Goal: Task Accomplishment & Management: Manage account settings

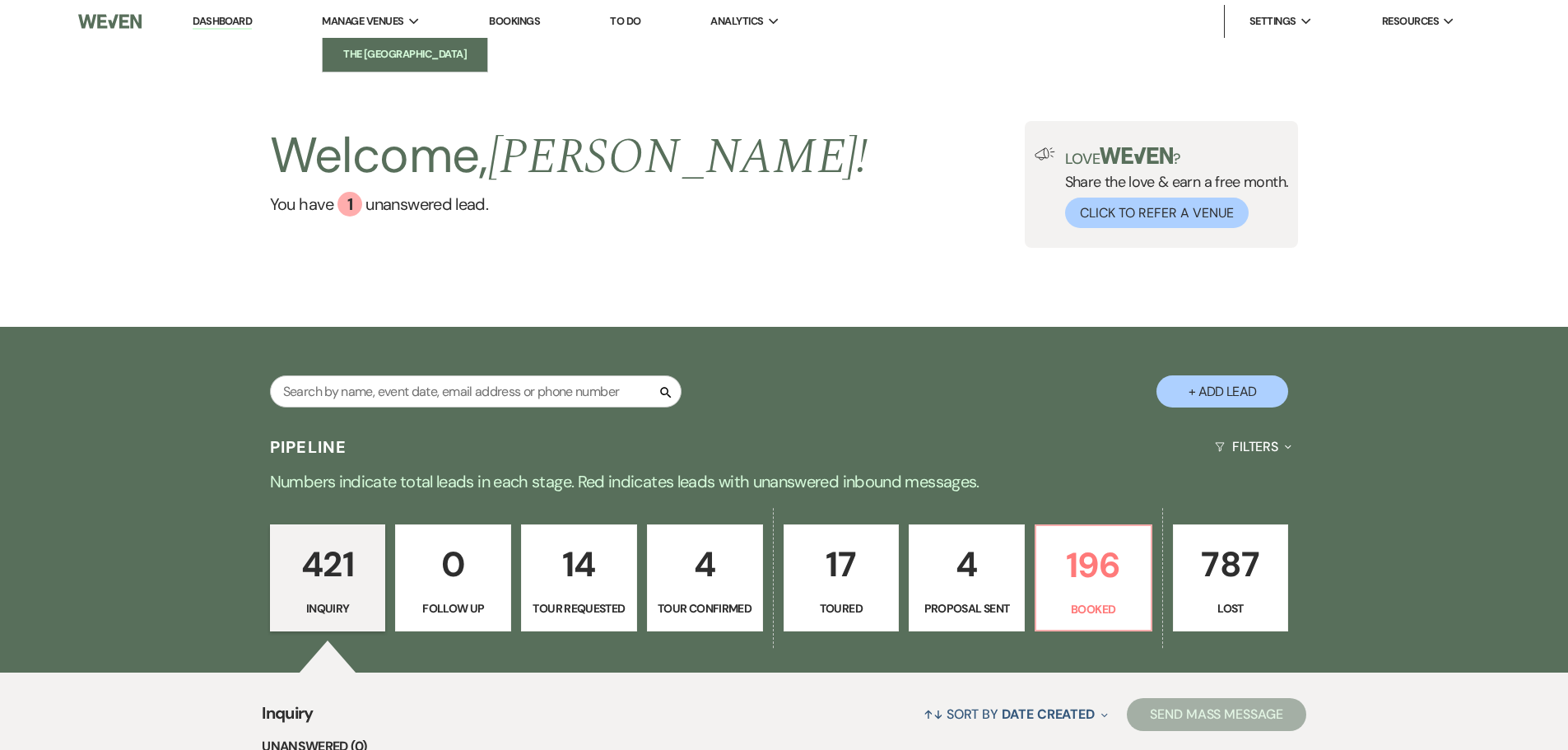
click at [363, 47] on li "The [GEOGRAPHIC_DATA]" at bounding box center [405, 54] width 149 height 17
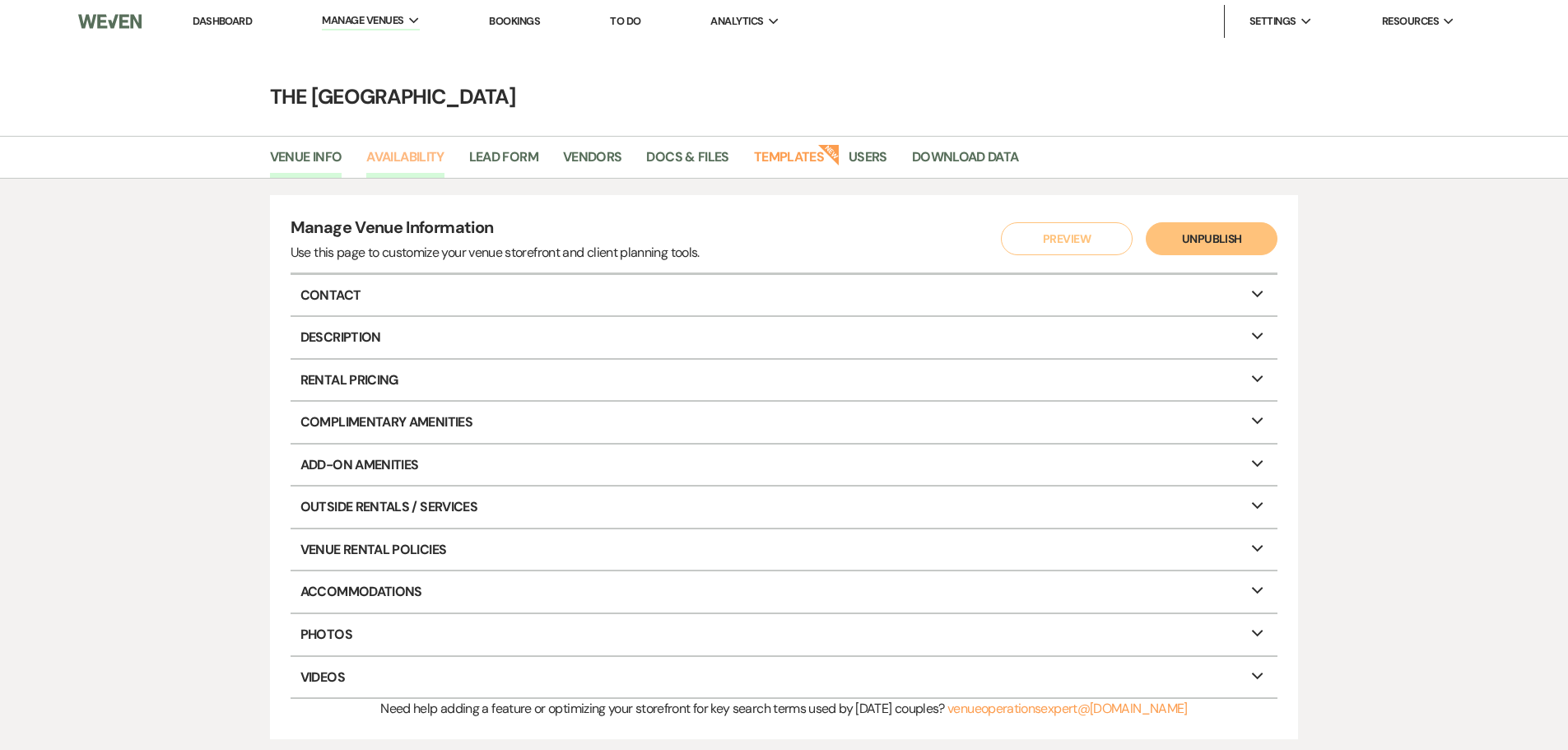
click at [411, 151] on link "Availability" at bounding box center [405, 162] width 78 height 31
select select "3"
select select "2026"
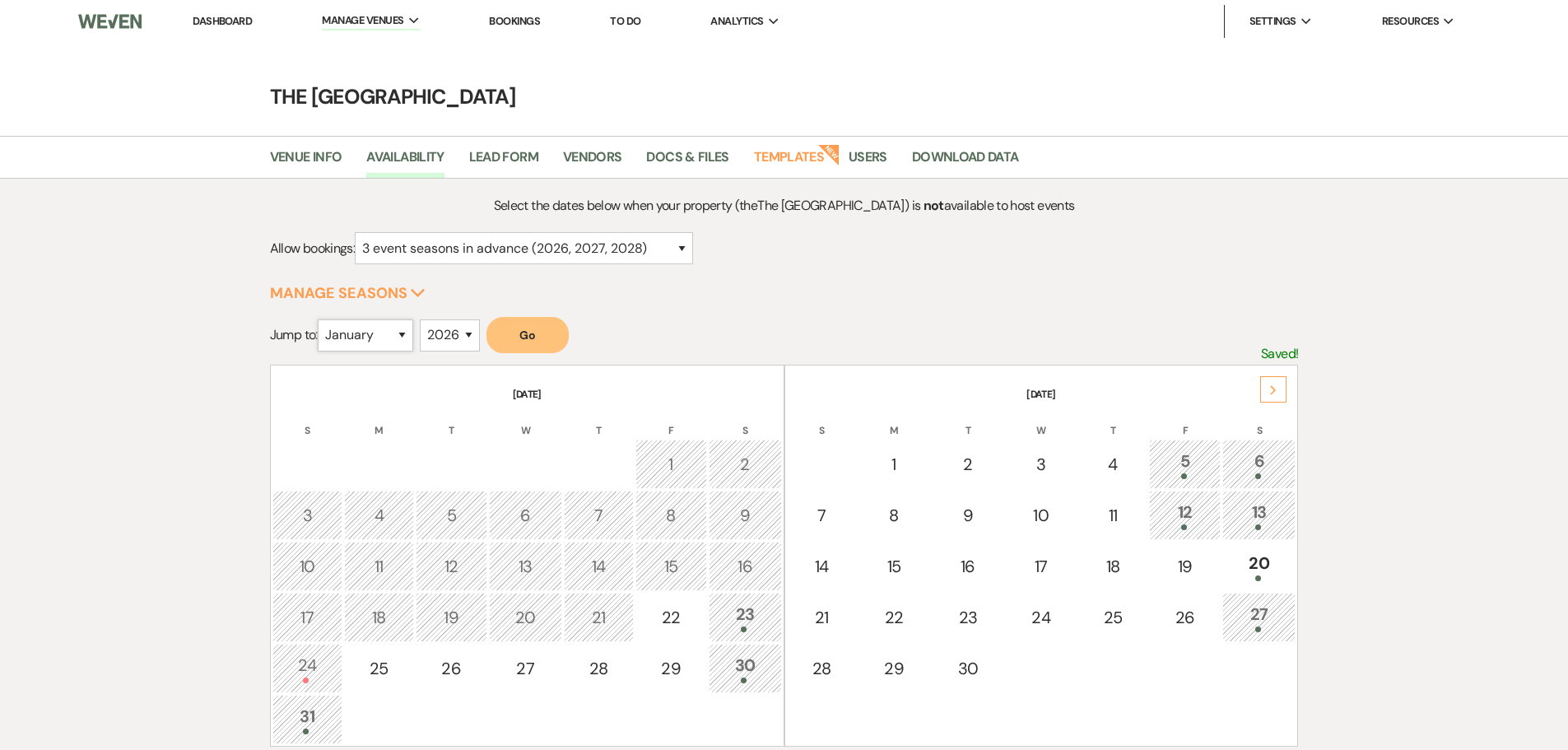
click at [365, 329] on select "January February March April May June July August September October November De…" at bounding box center [365, 335] width 95 height 32
select select "7"
click at [321, 319] on select "January February March April May June July August September October November De…" at bounding box center [365, 335] width 95 height 32
click at [551, 347] on button "Go" at bounding box center [528, 334] width 82 height 36
